Goal: Task Accomplishment & Management: Use online tool/utility

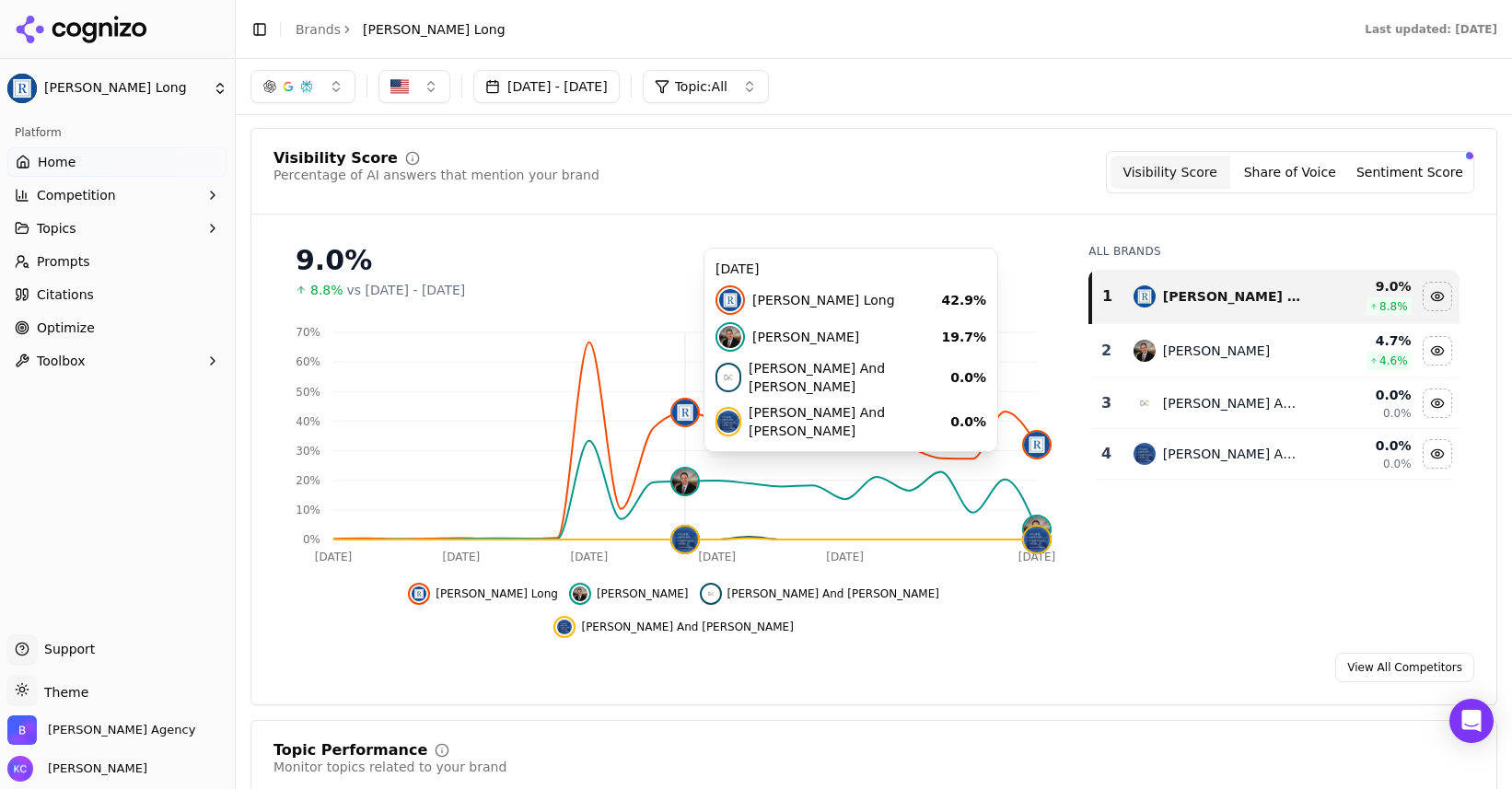
scroll to position [132, 0]
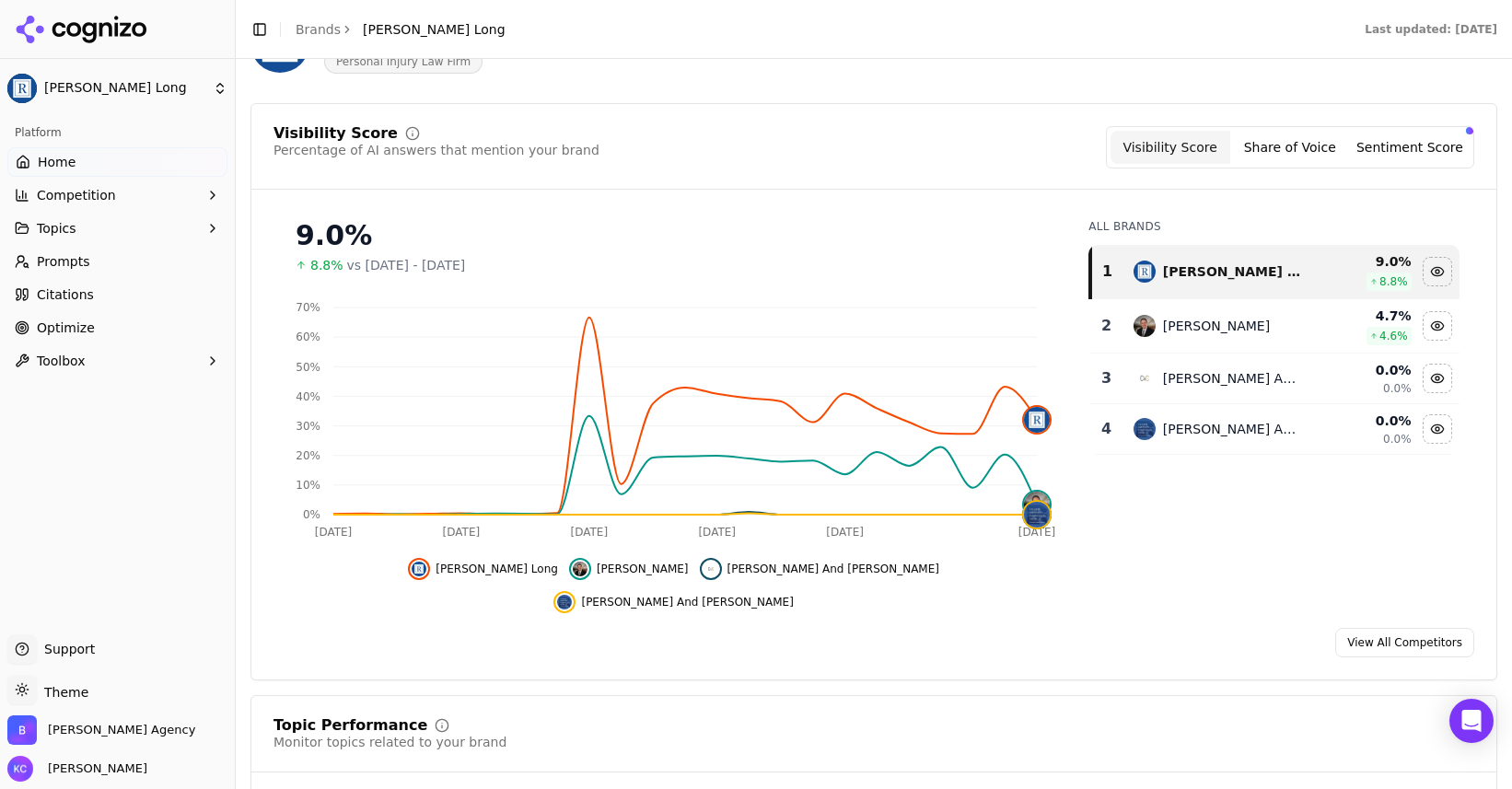
click at [70, 319] on span "Optimize" at bounding box center [66, 327] width 58 height 18
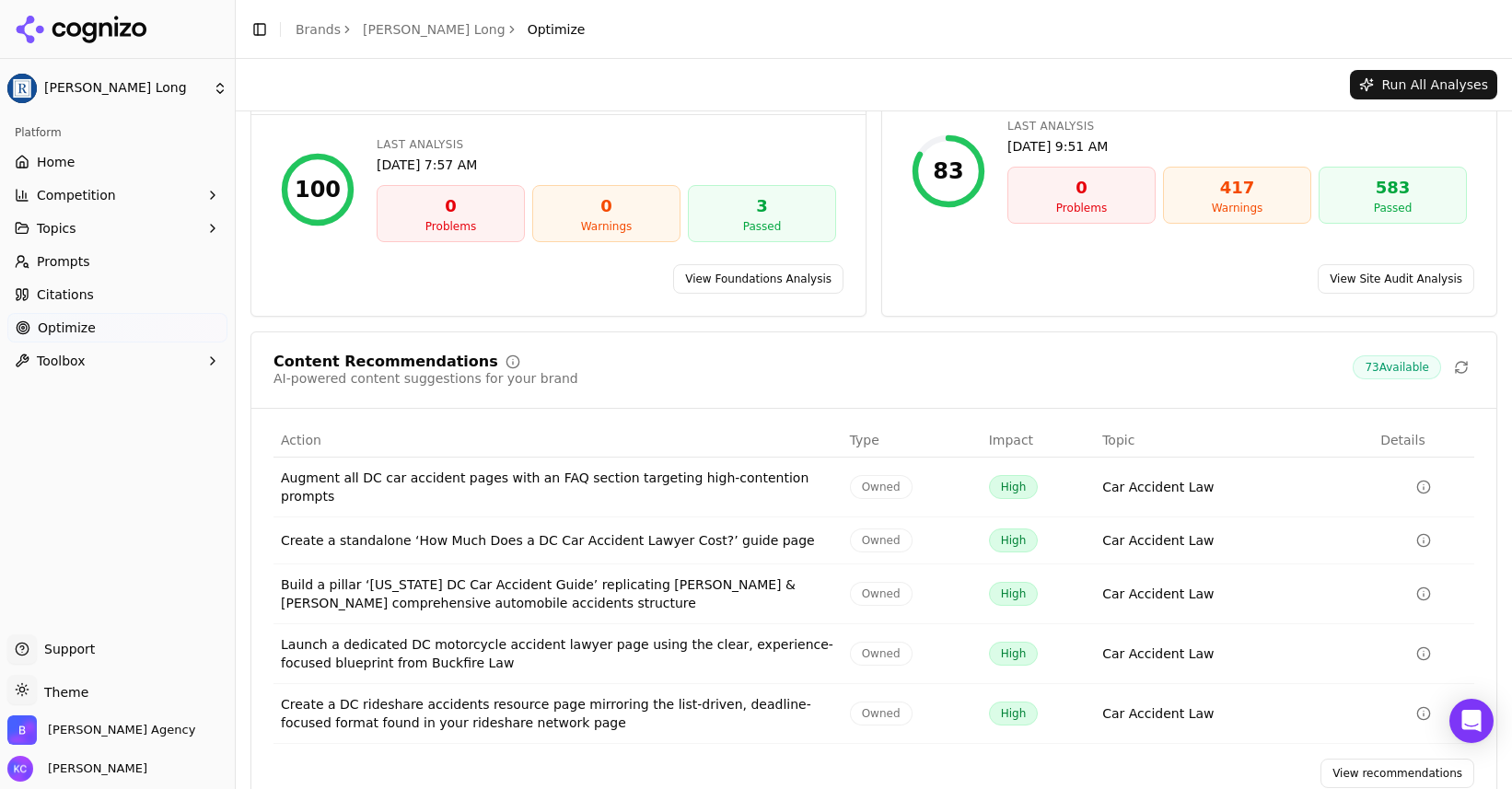
scroll to position [113, 0]
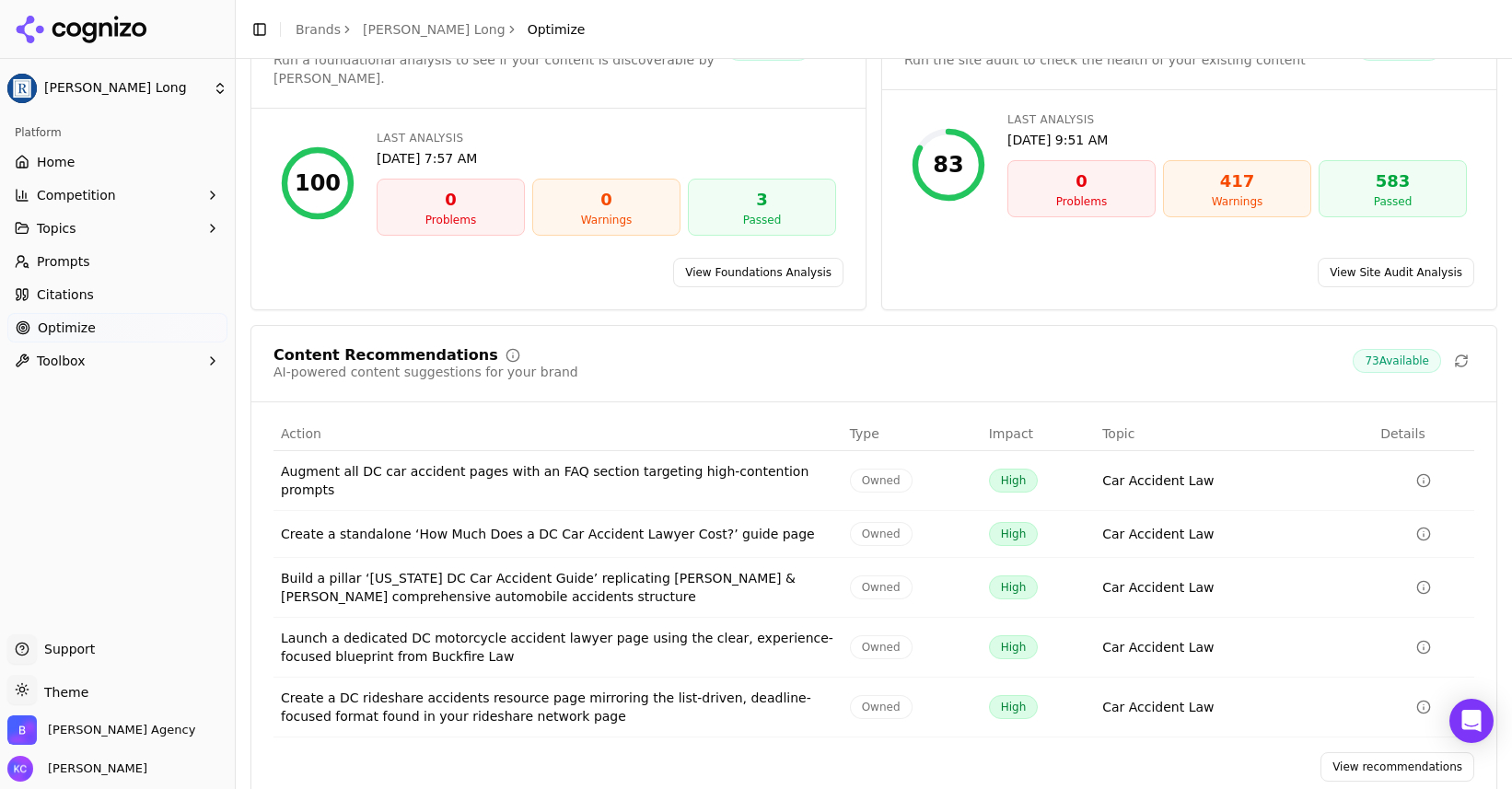
click at [1390, 752] on link "View recommendations" at bounding box center [1396, 767] width 153 height 30
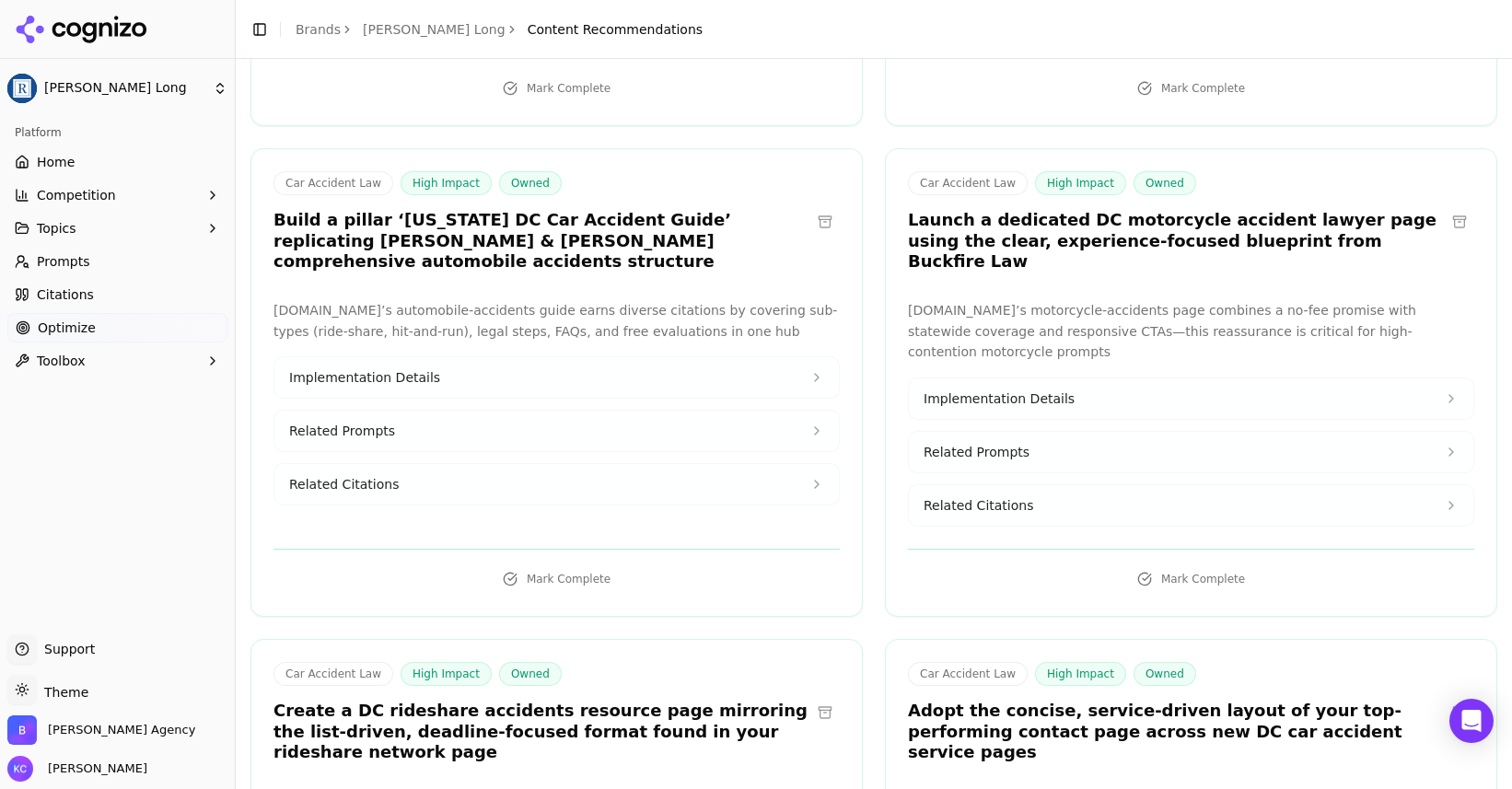
scroll to position [534, 0]
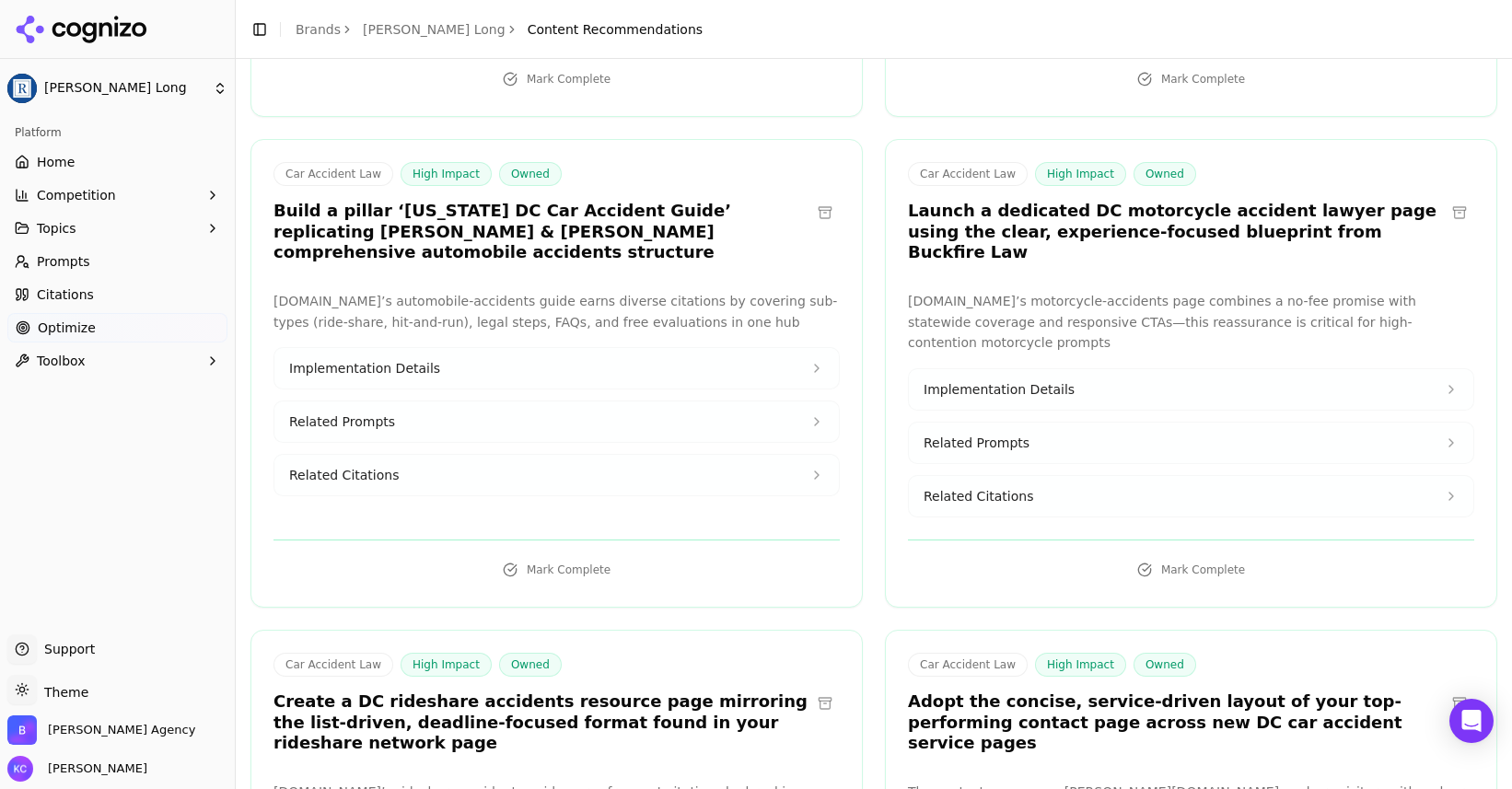
click at [383, 466] on span "Related Citations" at bounding box center [344, 475] width 110 height 18
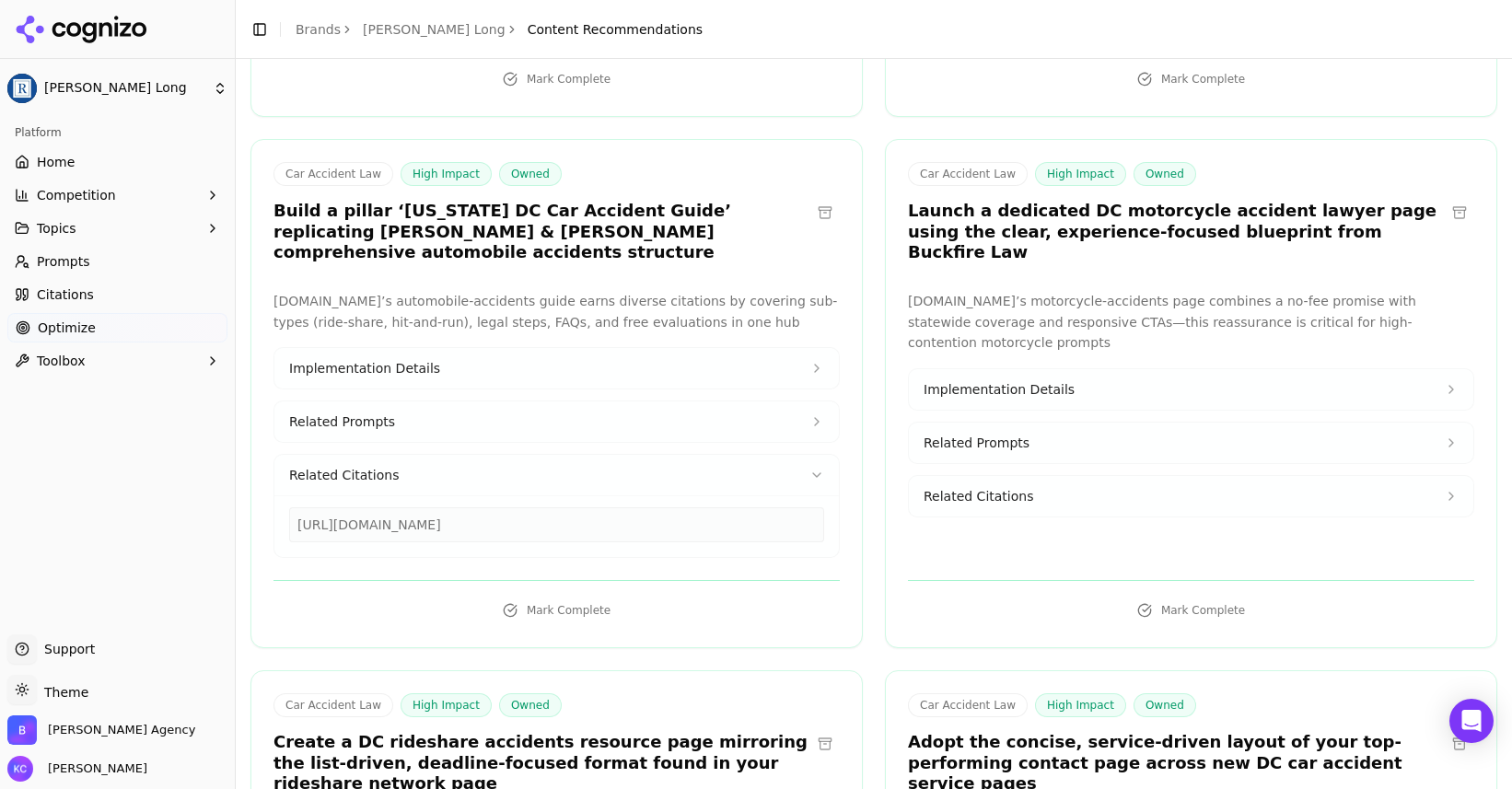
click at [555, 407] on button "Related Prompts" at bounding box center [556, 422] width 564 height 41
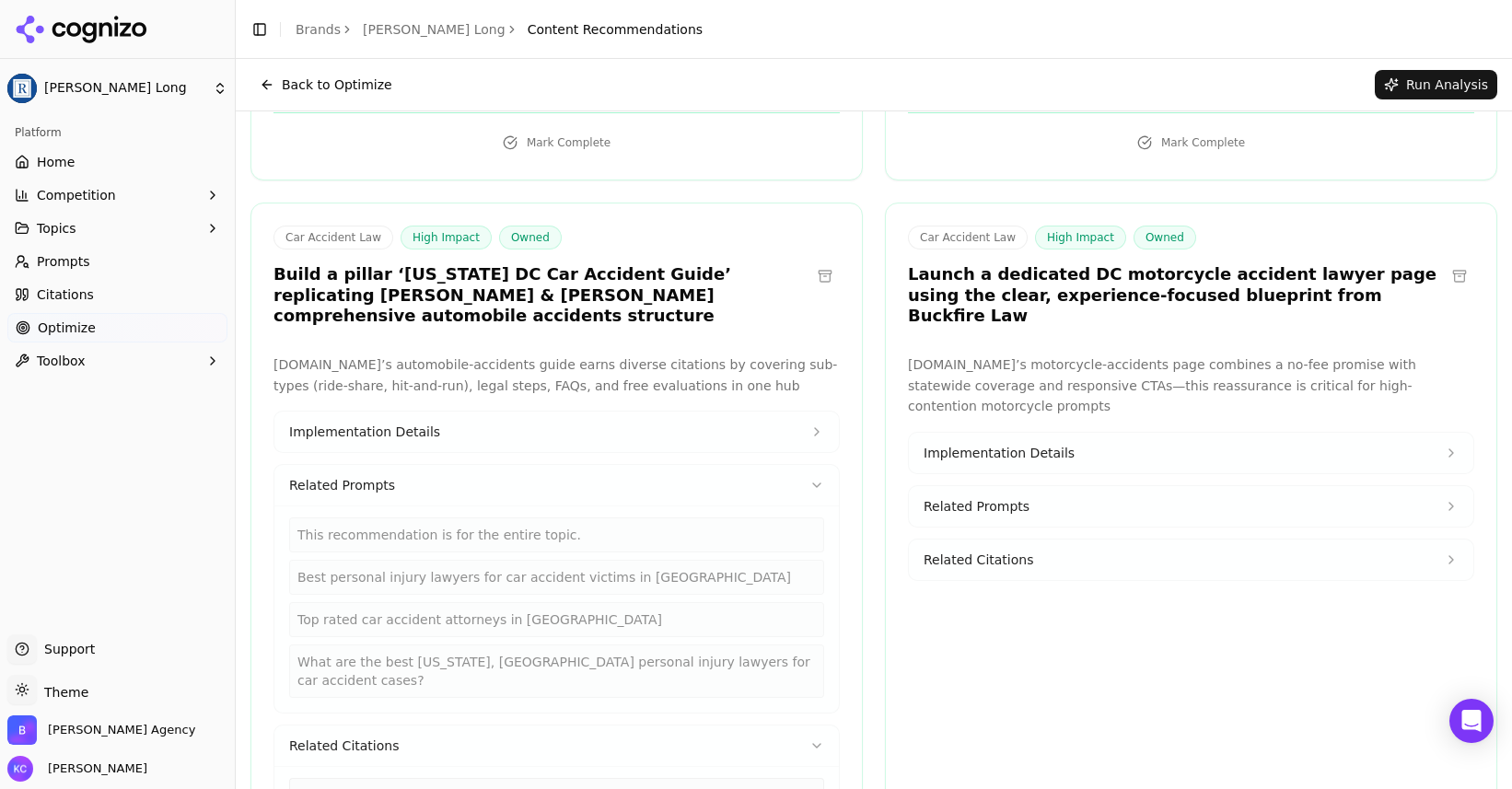
scroll to position [0, 0]
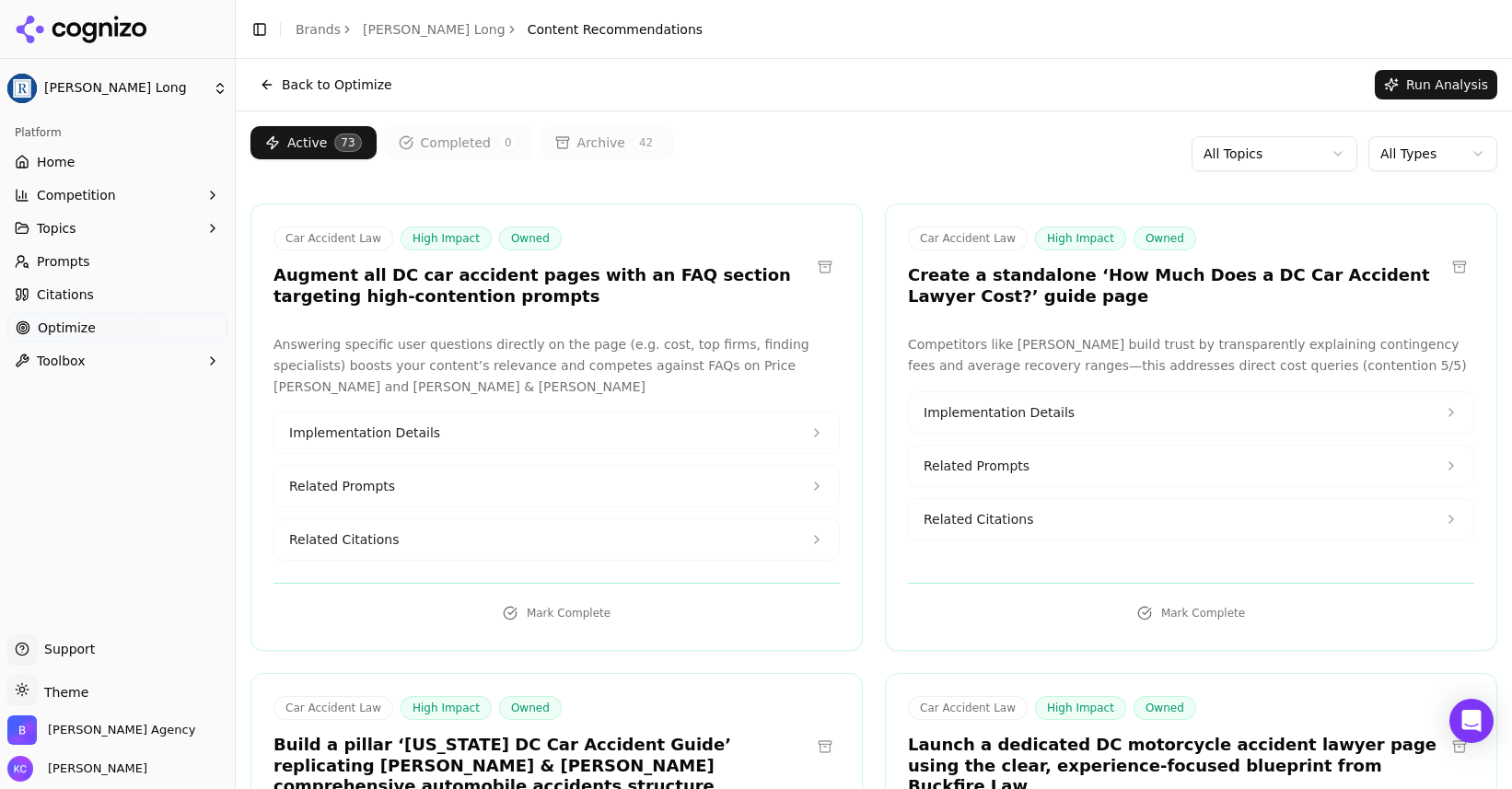
click at [1257, 150] on html "[PERSON_NAME] Long Platform Home Competition Topics Prompts Citations Optimize …" at bounding box center [756, 394] width 1512 height 789
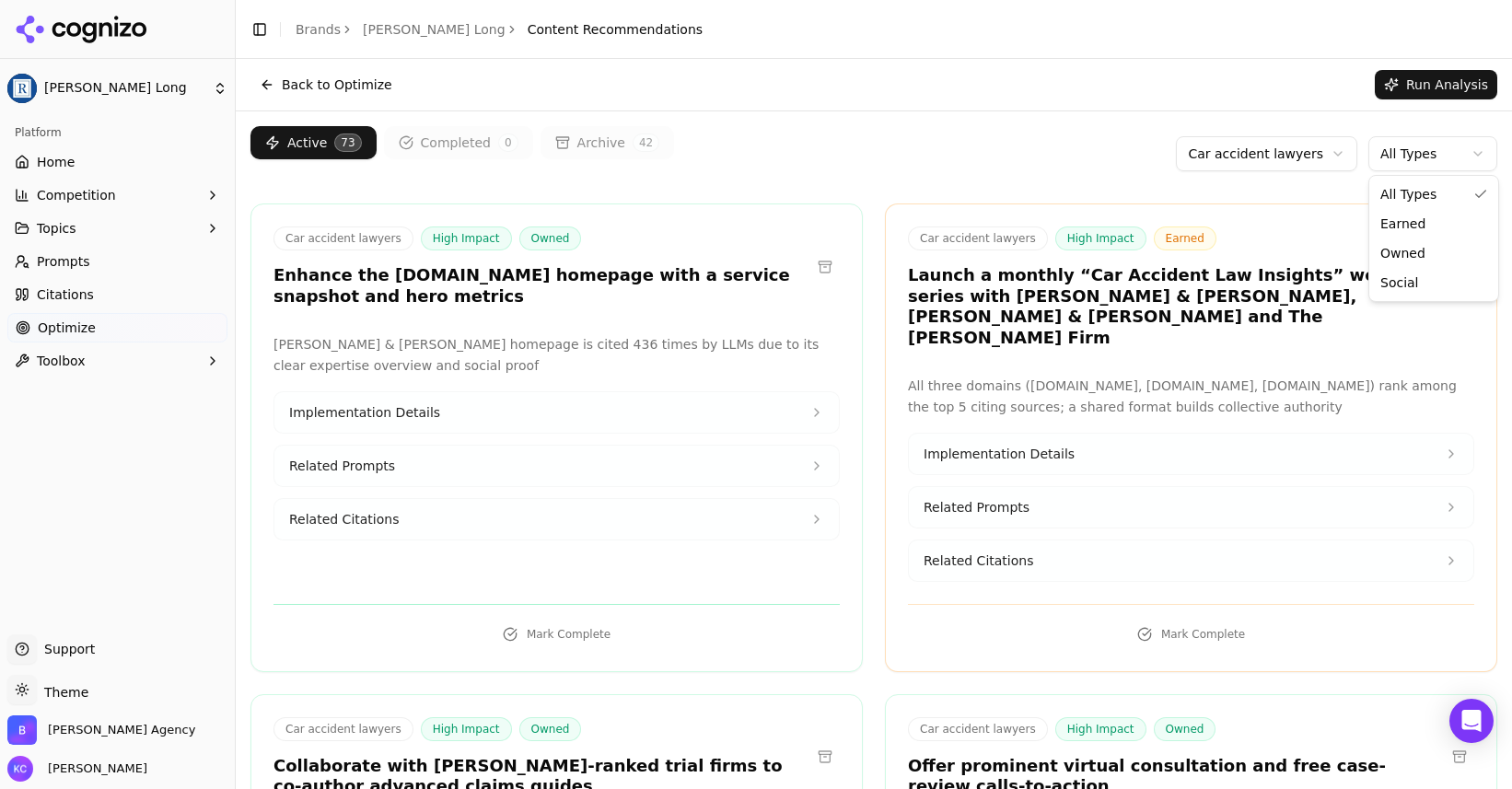
click at [1417, 156] on html "[PERSON_NAME] Long Platform Home Competition Topics Prompts Citations Optimize …" at bounding box center [756, 394] width 1512 height 789
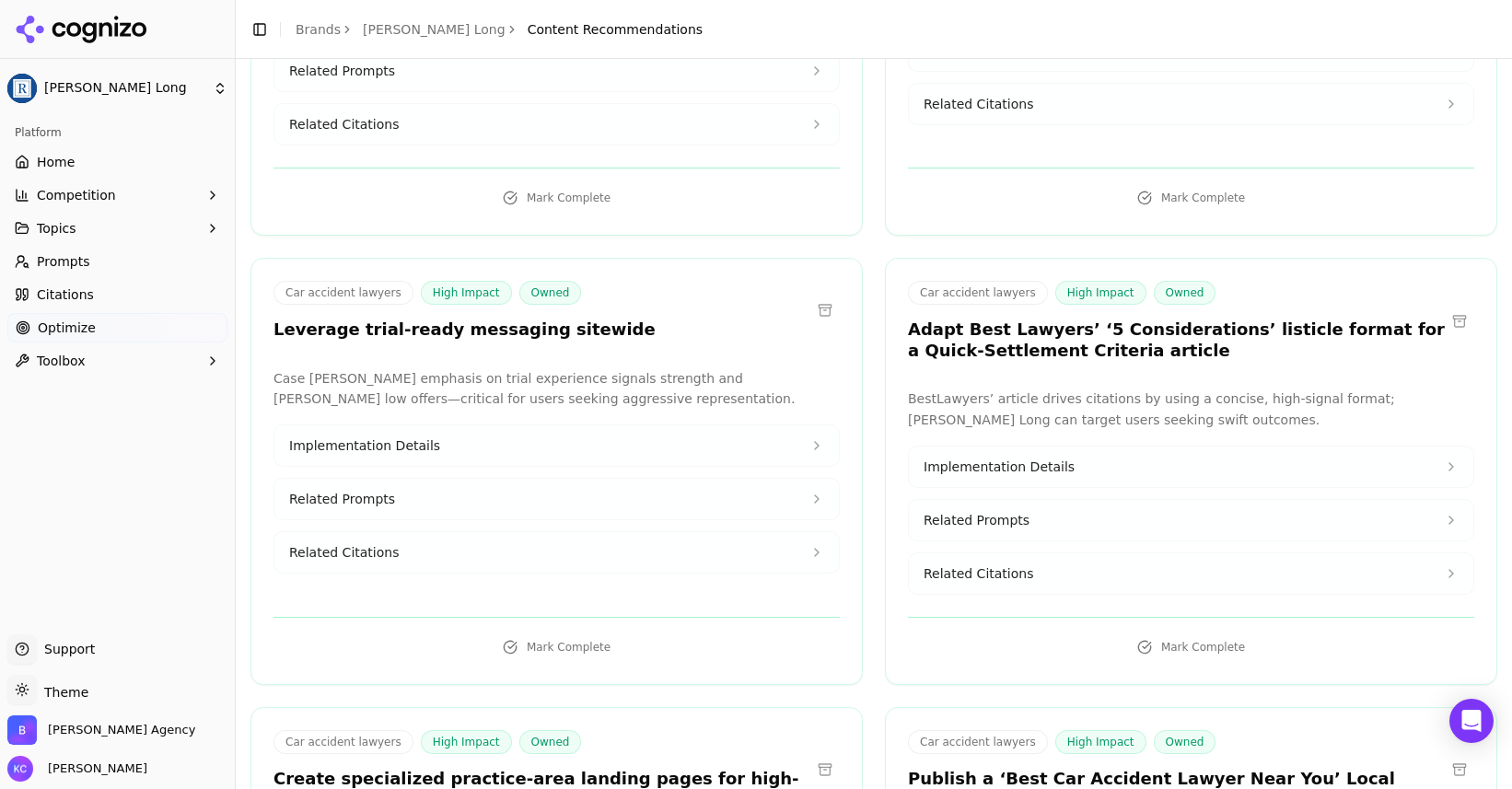
scroll to position [849, 0]
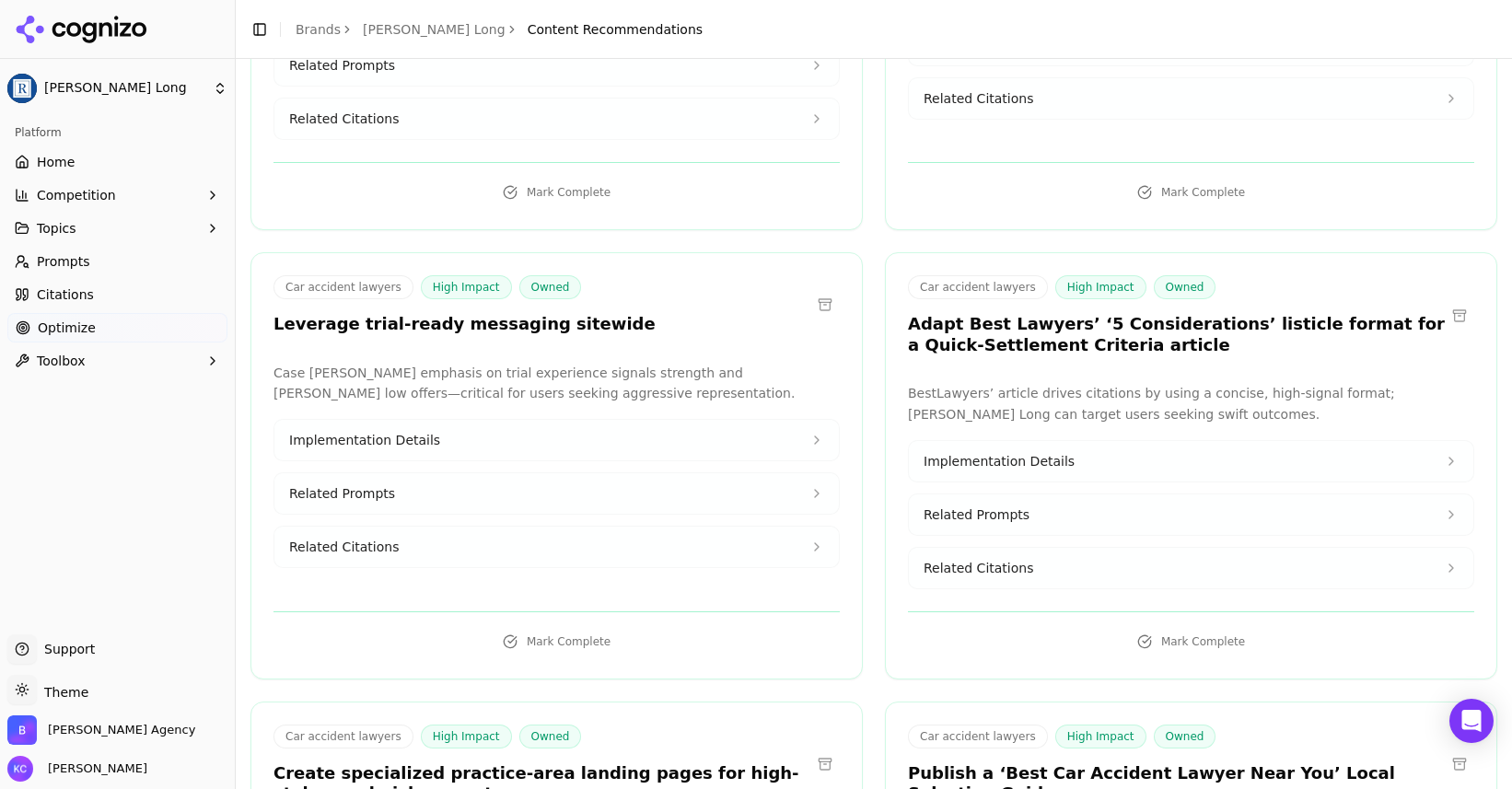
click at [1004, 512] on span "Related Prompts" at bounding box center [977, 514] width 106 height 18
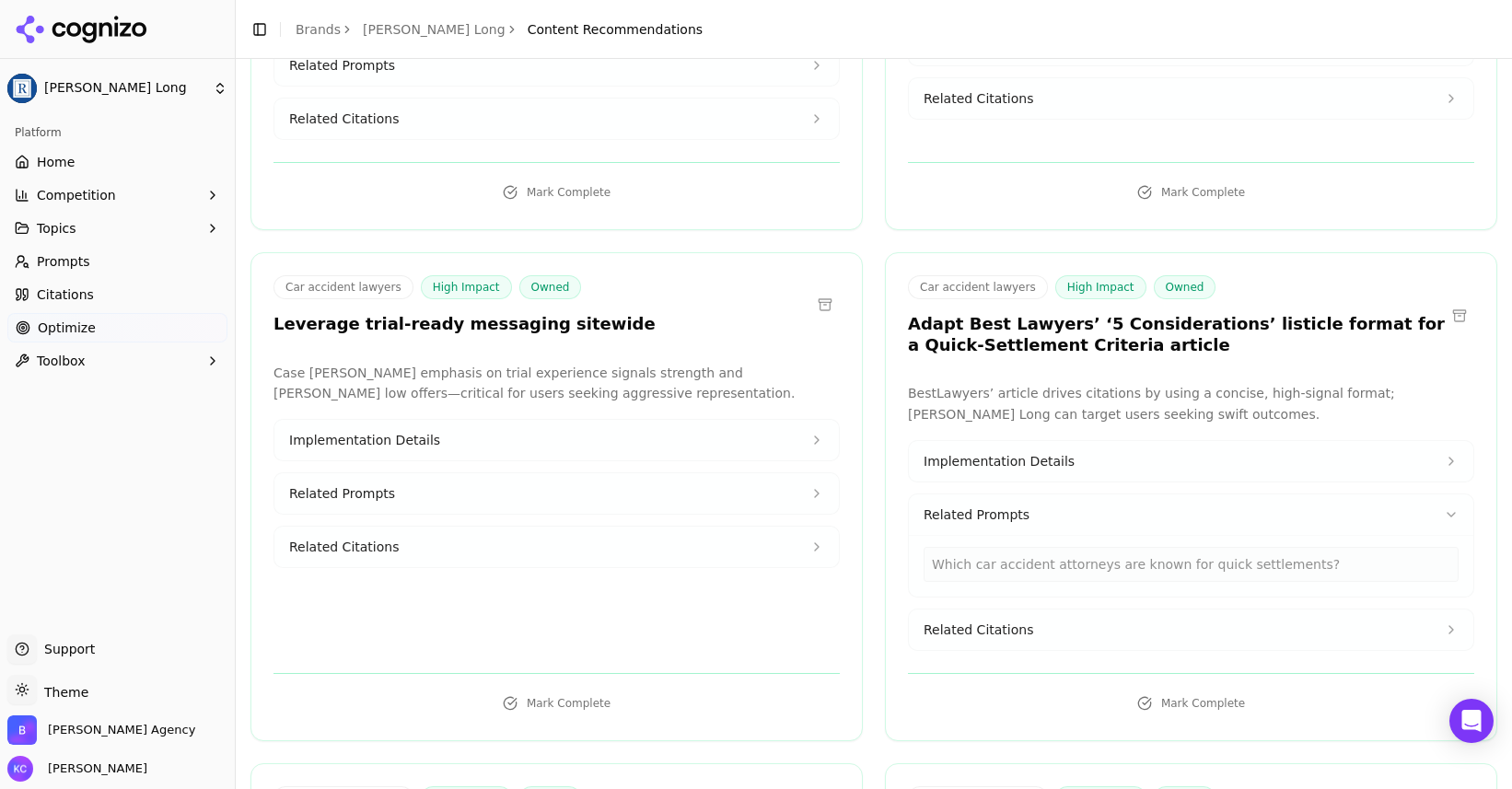
click at [1009, 629] on span "Related Citations" at bounding box center [979, 630] width 110 height 18
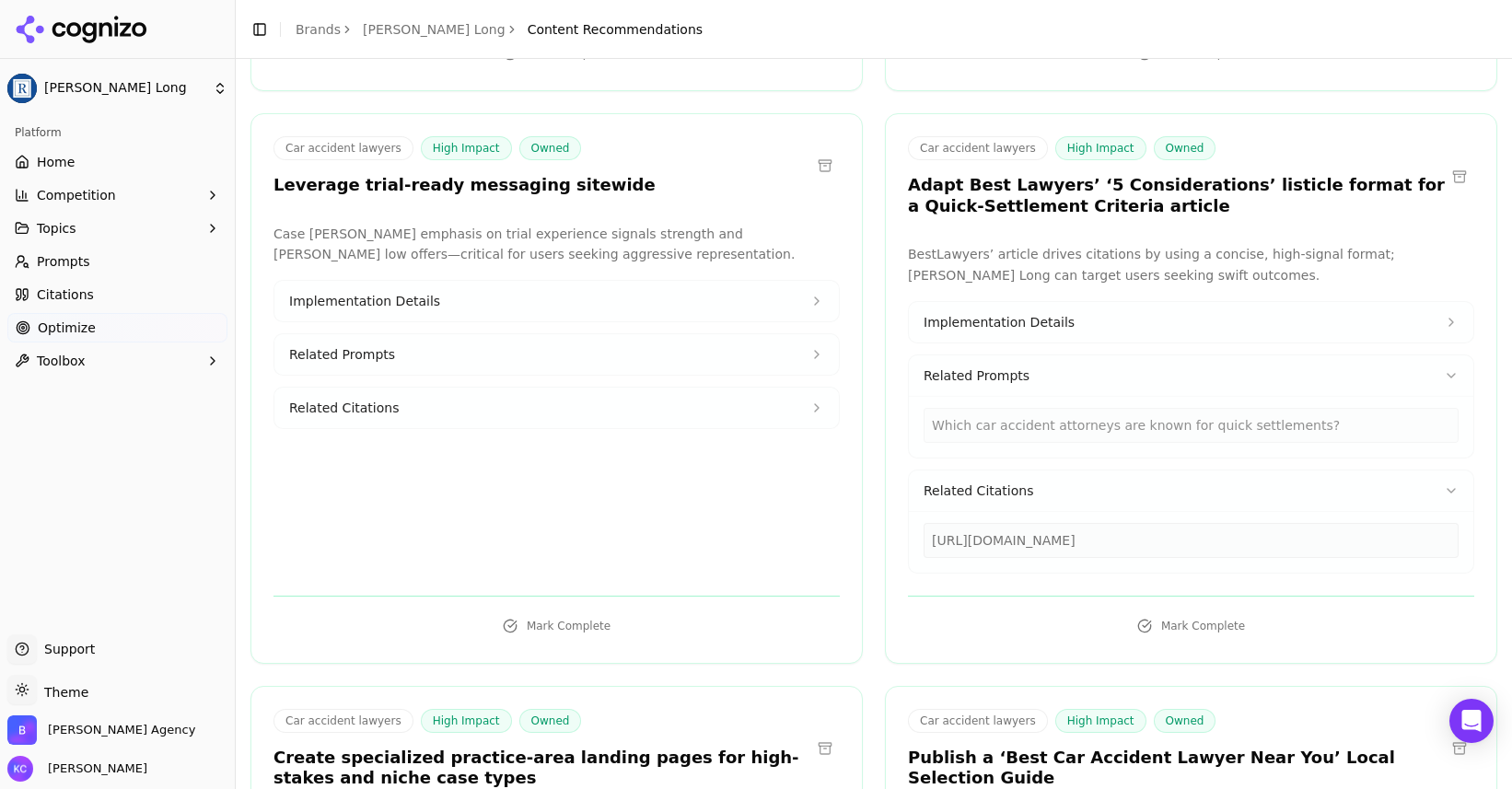
scroll to position [1024, 0]
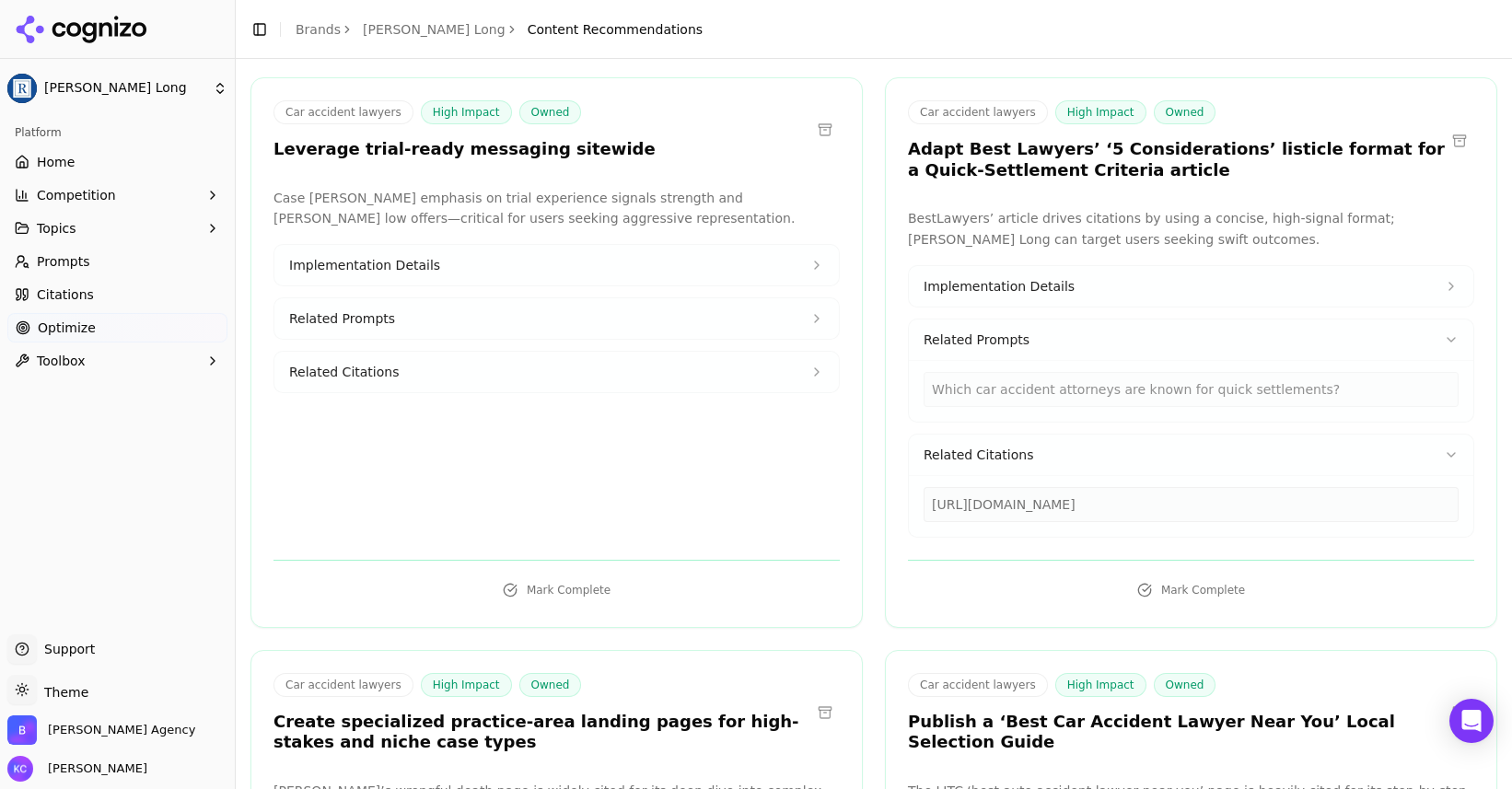
click at [964, 511] on div "[URL][DOMAIN_NAME]" at bounding box center [1191, 504] width 535 height 35
click at [955, 505] on div "[URL][DOMAIN_NAME]" at bounding box center [1191, 504] width 535 height 35
drag, startPoint x: 930, startPoint y: 504, endPoint x: 1424, endPoint y: 503, distance: 494.0
click at [1424, 503] on div "[URL][DOMAIN_NAME]" at bounding box center [1191, 504] width 535 height 35
copy div "[URL][DOMAIN_NAME]"
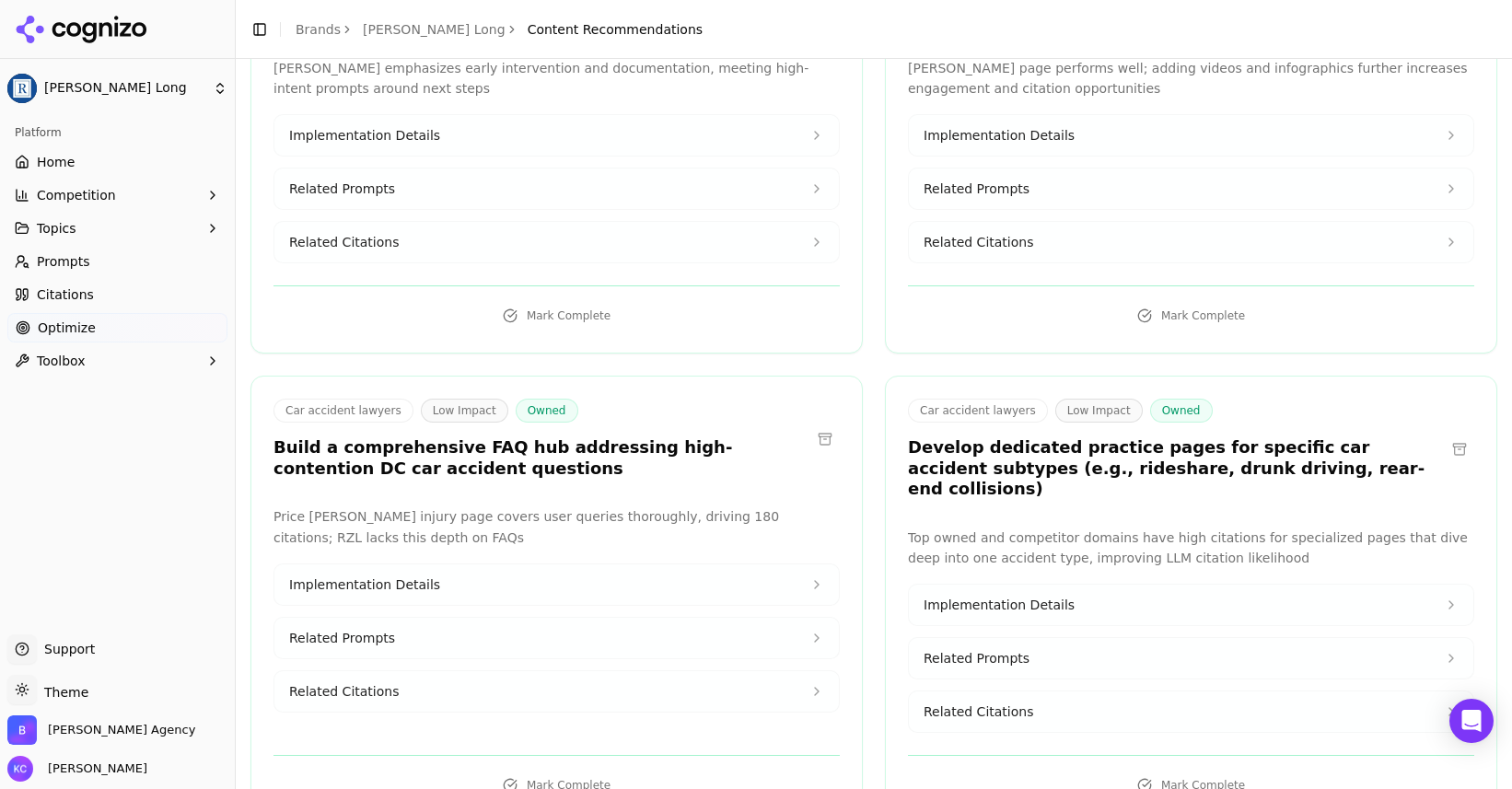
scroll to position [2673, 0]
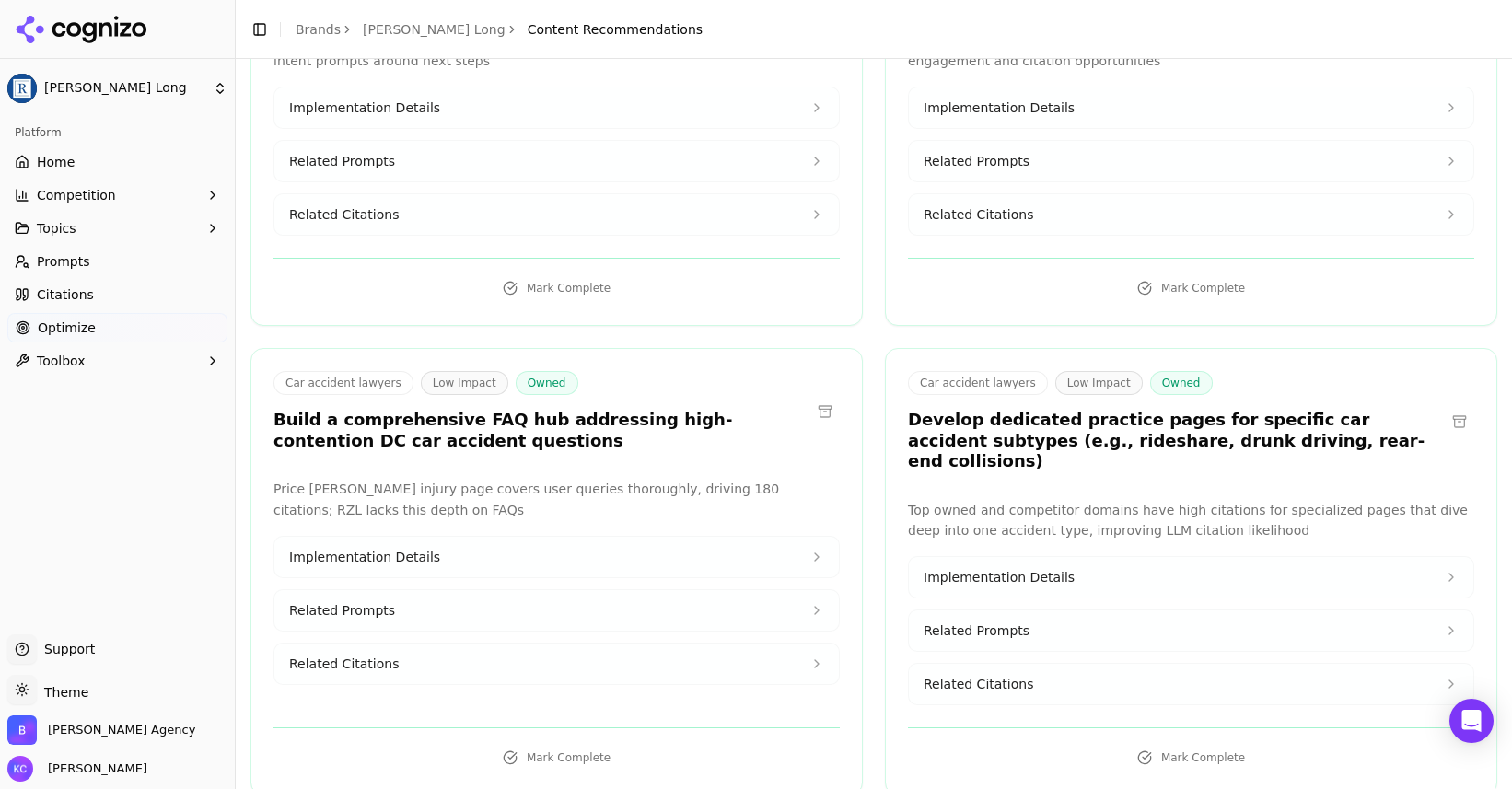
click at [395, 550] on span "Implementation Details" at bounding box center [364, 557] width 151 height 18
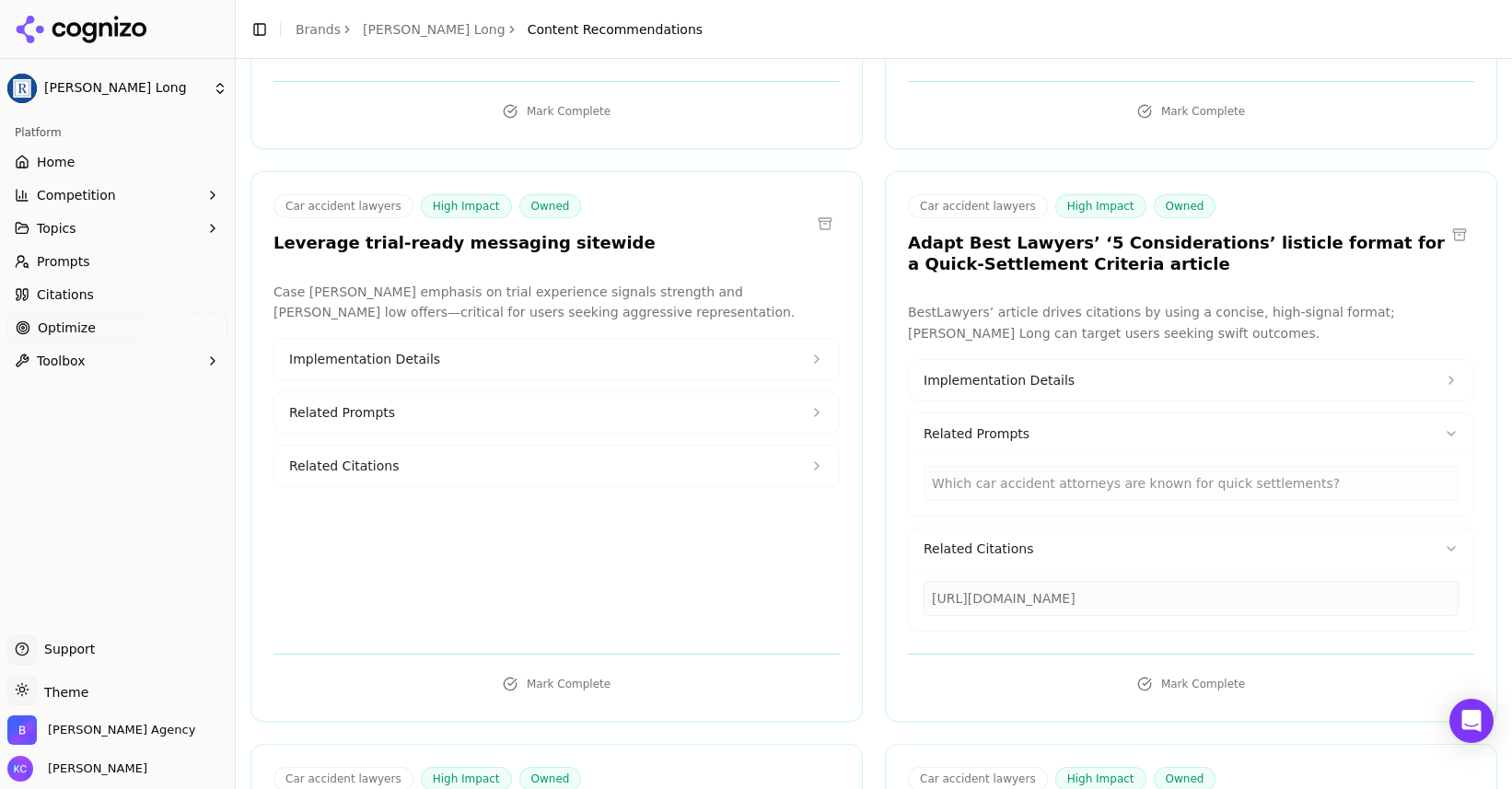
scroll to position [935, 0]
